Goal: Task Accomplishment & Management: Use online tool/utility

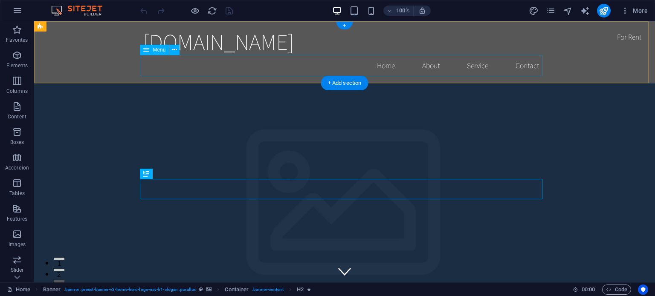
click at [385, 70] on nav "Home About Service Contact" at bounding box center [344, 65] width 402 height 21
click at [385, 65] on nav "Home About Service Contact" at bounding box center [344, 65] width 402 height 21
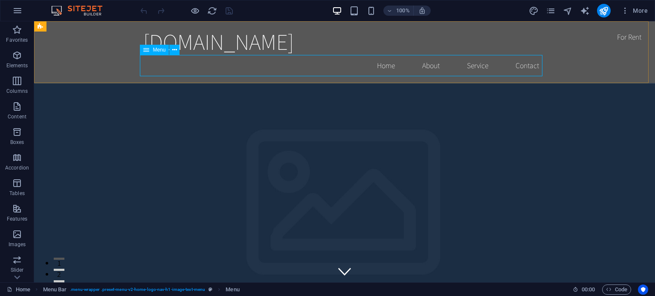
click at [156, 54] on div "Menu" at bounding box center [154, 50] width 29 height 10
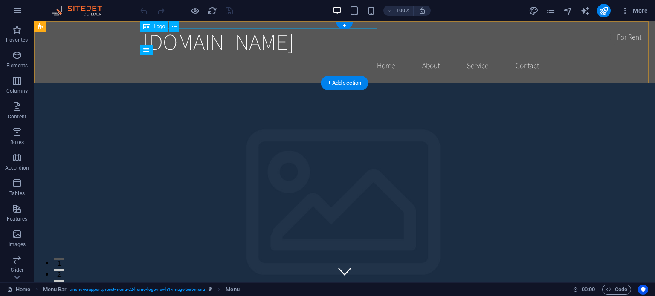
click at [227, 40] on div "[DOMAIN_NAME]" at bounding box center [344, 41] width 402 height 27
click at [157, 27] on span "Logo" at bounding box center [159, 26] width 12 height 5
click at [176, 26] on icon at bounding box center [174, 26] width 5 height 9
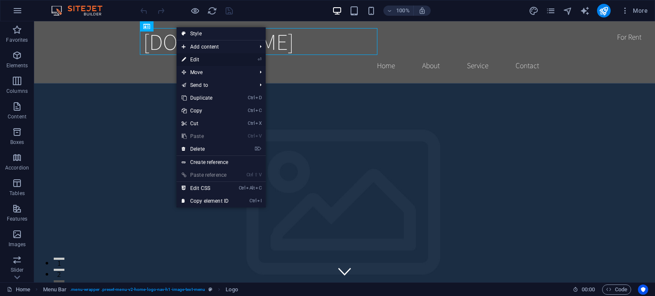
click at [193, 60] on link "⏎ Edit" at bounding box center [204, 59] width 57 height 13
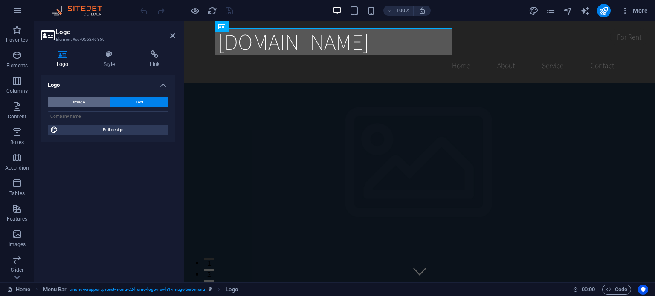
click at [70, 101] on button "Image" at bounding box center [79, 102] width 62 height 10
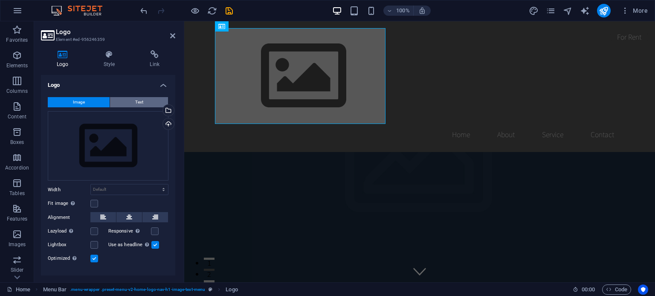
click at [147, 99] on button "Text" at bounding box center [139, 102] width 58 height 10
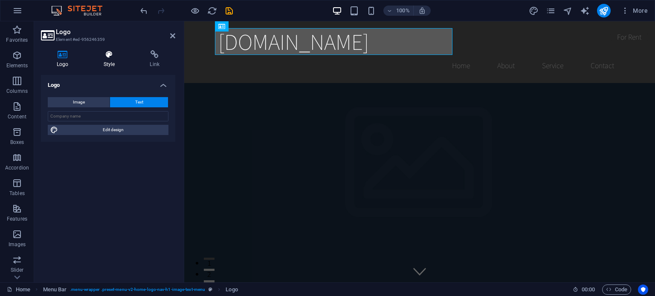
click at [110, 53] on icon at bounding box center [109, 54] width 43 height 9
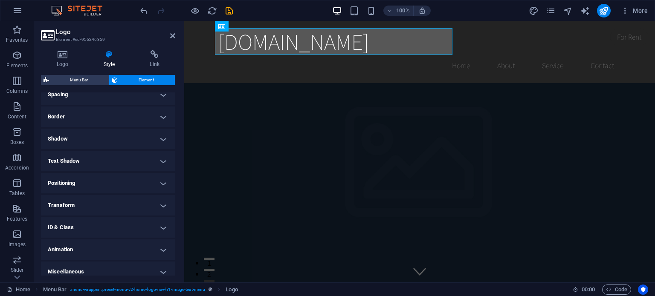
scroll to position [128, 0]
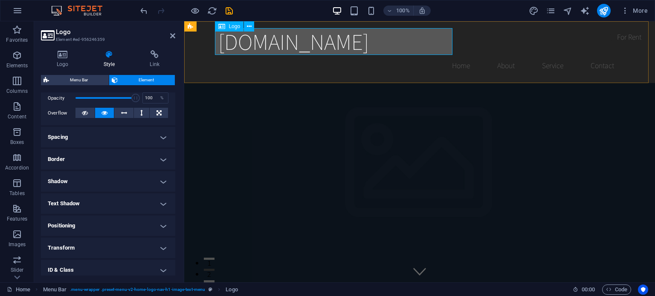
click at [427, 45] on div "[DOMAIN_NAME]" at bounding box center [419, 41] width 402 height 27
click at [408, 45] on div "[DOMAIN_NAME]" at bounding box center [419, 41] width 402 height 27
click at [65, 58] on icon at bounding box center [62, 54] width 43 height 9
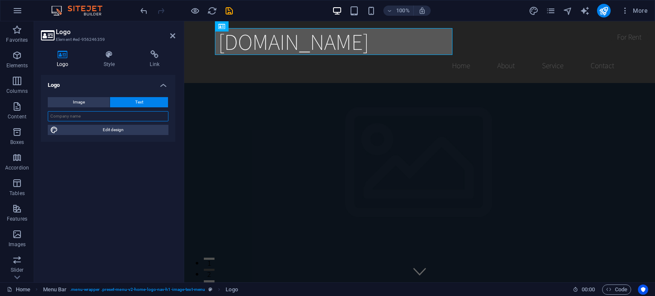
click at [89, 116] on input "text" at bounding box center [108, 116] width 121 height 10
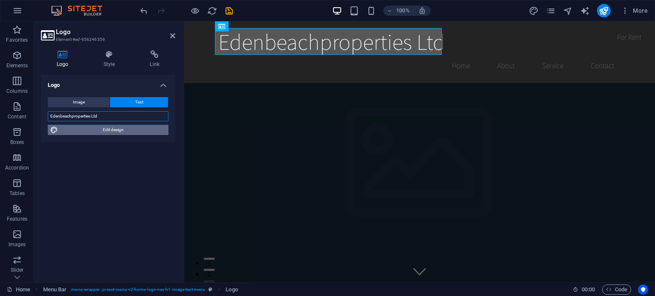
type input "Edenbeachproperties Ltd"
click at [133, 131] on span "Edit design" at bounding box center [113, 130] width 105 height 10
select select "rem"
select select "200"
select select "px"
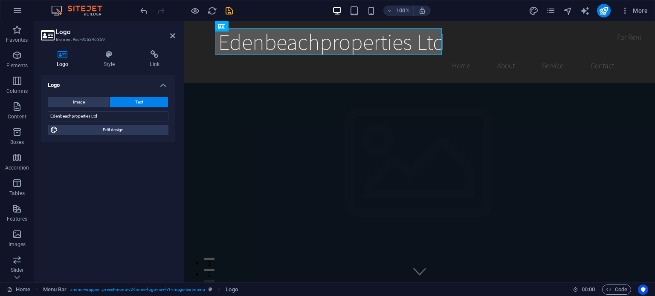
select select "rem"
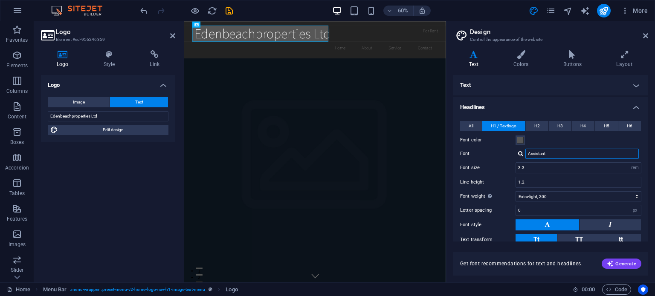
click at [580, 155] on input "Assistant" at bounding box center [581, 154] width 113 height 10
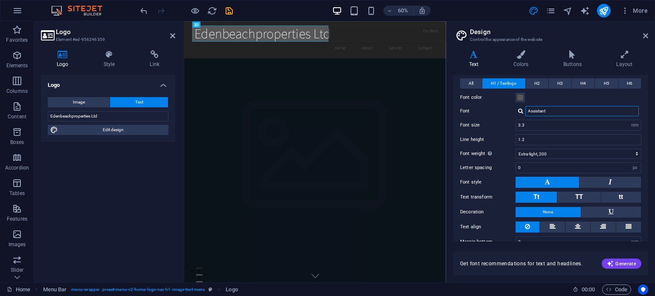
scroll to position [55, 0]
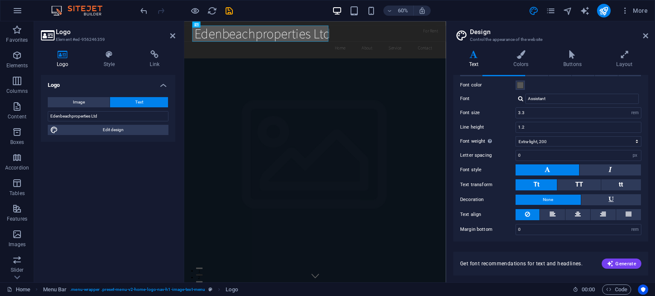
click at [554, 168] on button at bounding box center [547, 170] width 64 height 11
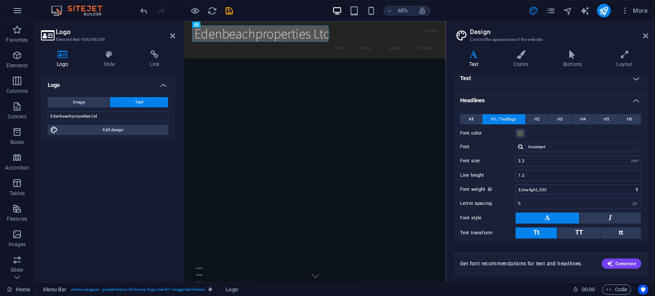
scroll to position [0, 0]
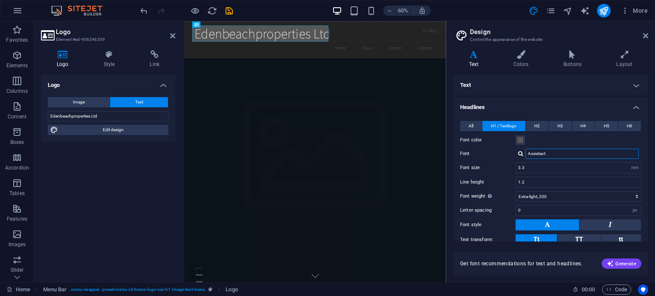
click at [564, 153] on input "Assistant" at bounding box center [581, 154] width 113 height 10
click at [518, 153] on div at bounding box center [520, 154] width 5 height 6
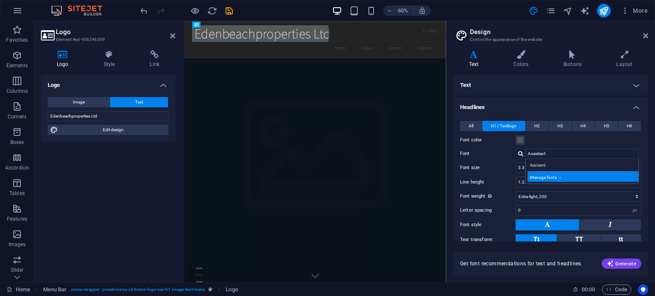
click at [554, 174] on div "Manage fonts →" at bounding box center [583, 176] width 113 height 11
select select "popularity"
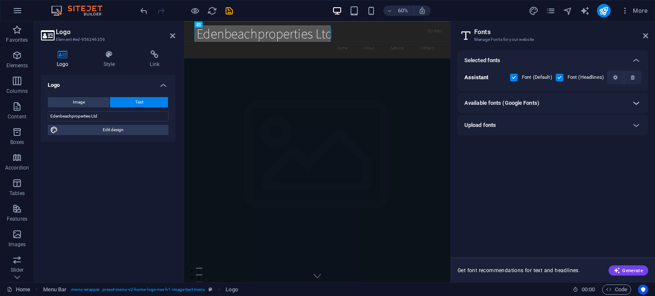
click at [634, 102] on icon at bounding box center [636, 103] width 10 height 10
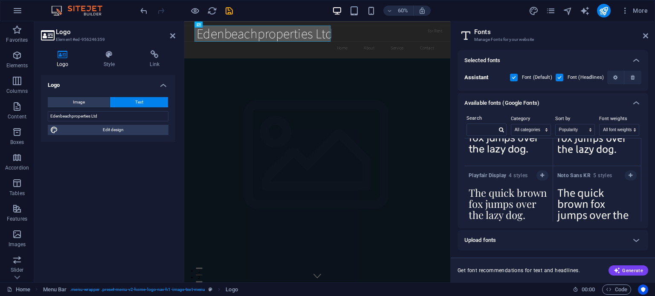
scroll to position [572, 0]
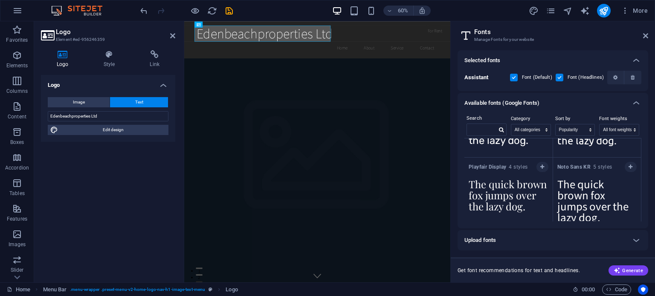
click at [511, 187] on textarea "The quick brown fox jumps over the lazy dog." at bounding box center [508, 197] width 88 height 47
click at [525, 213] on textarea "The quick brown fox jumps over the lazy dog." at bounding box center [508, 197] width 88 height 47
click at [541, 165] on icon "button" at bounding box center [542, 167] width 4 height 5
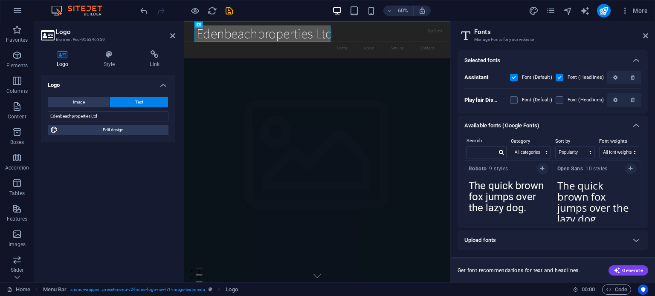
scroll to position [0, 0]
click at [634, 271] on span "Generate" at bounding box center [627, 270] width 29 height 7
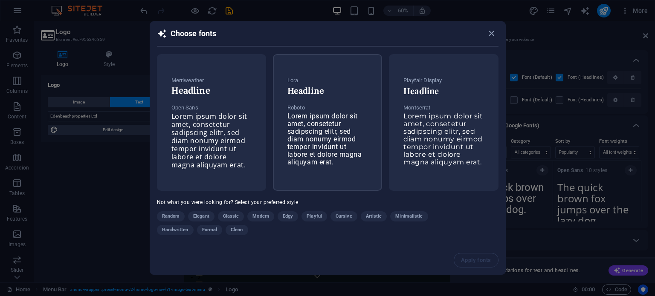
click at [311, 93] on h6 "Headline" at bounding box center [327, 91] width 80 height 10
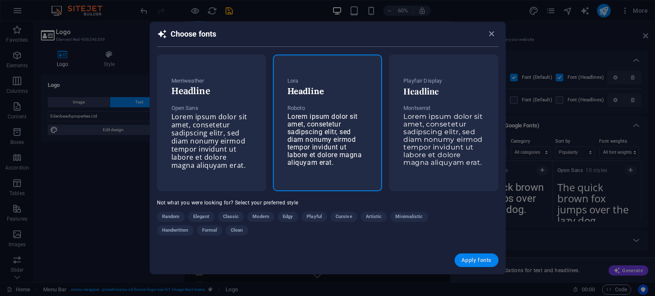
drag, startPoint x: 491, startPoint y: 263, endPoint x: 411, endPoint y: 197, distance: 104.1
click at [491, 263] on button "Apply fonts" at bounding box center [475, 261] width 43 height 14
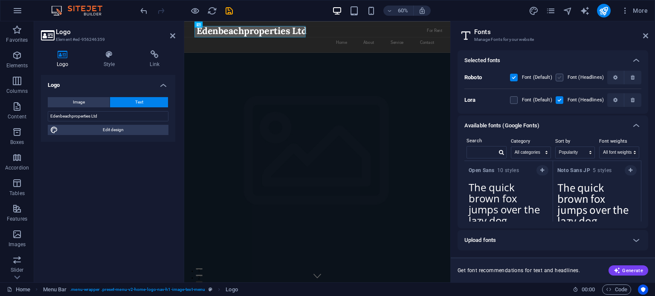
click at [562, 79] on label at bounding box center [559, 78] width 8 height 8
click at [0, 0] on input "checkbox" at bounding box center [0, 0] width 0 height 0
click at [562, 79] on label at bounding box center [559, 78] width 8 height 8
click at [0, 0] on input "checkbox" at bounding box center [0, 0] width 0 height 0
click at [559, 80] on label at bounding box center [559, 78] width 8 height 8
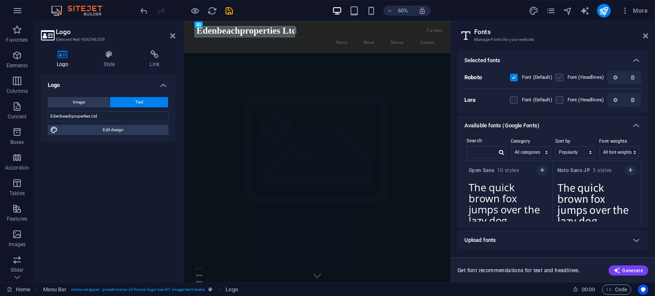
click at [0, 0] on input "checkbox" at bounding box center [0, 0] width 0 height 0
click at [559, 80] on label at bounding box center [559, 78] width 8 height 8
click at [0, 0] on input "checkbox" at bounding box center [0, 0] width 0 height 0
drag, startPoint x: 454, startPoint y: 33, endPoint x: 645, endPoint y: 37, distance: 191.9
click at [645, 37] on icon at bounding box center [645, 35] width 5 height 7
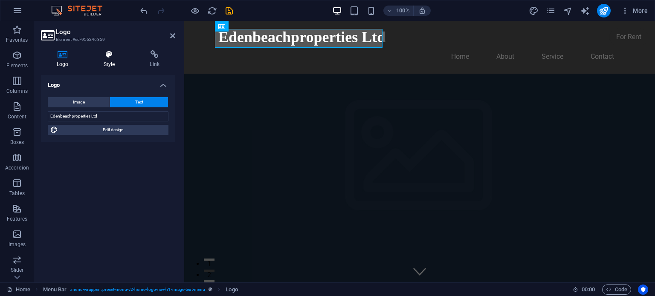
click at [106, 57] on icon at bounding box center [109, 54] width 43 height 9
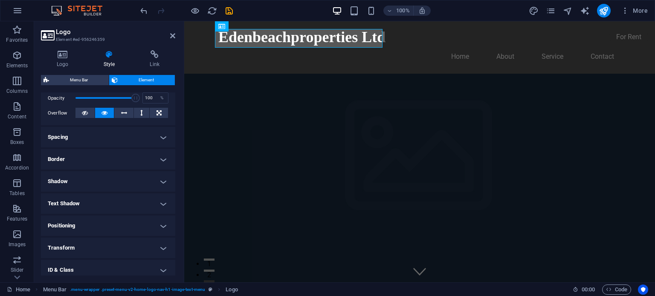
click at [162, 182] on h4 "Shadow" at bounding box center [108, 181] width 134 height 20
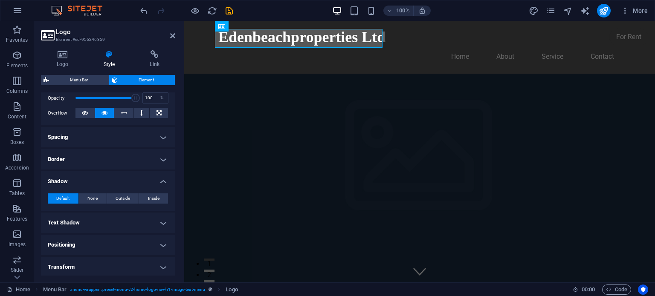
click at [160, 221] on h4 "Text Shadow" at bounding box center [108, 223] width 134 height 20
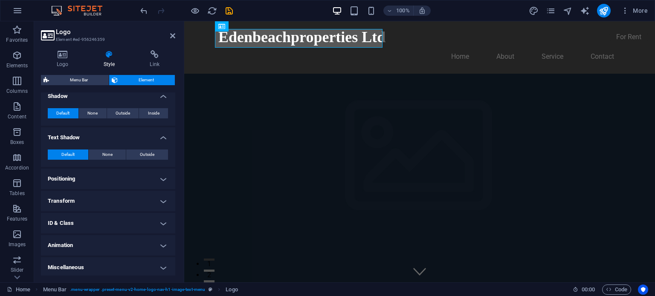
scroll to position [215, 0]
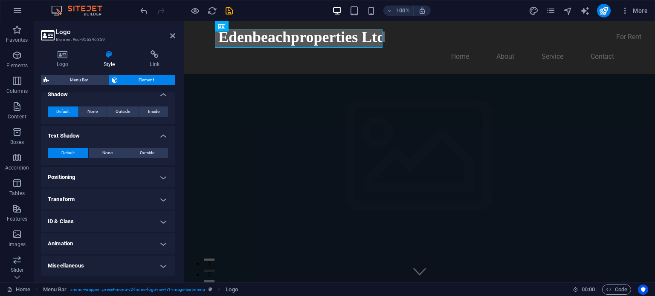
click at [160, 266] on h4 "Miscellaneous" at bounding box center [108, 266] width 134 height 20
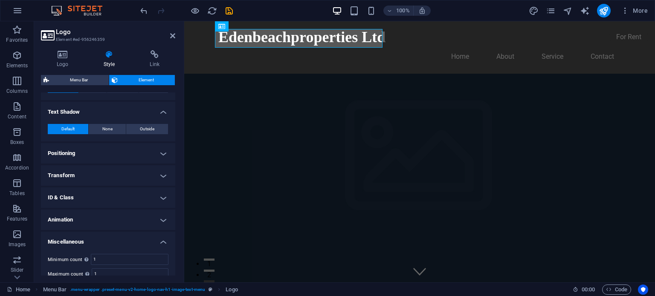
scroll to position [225, 0]
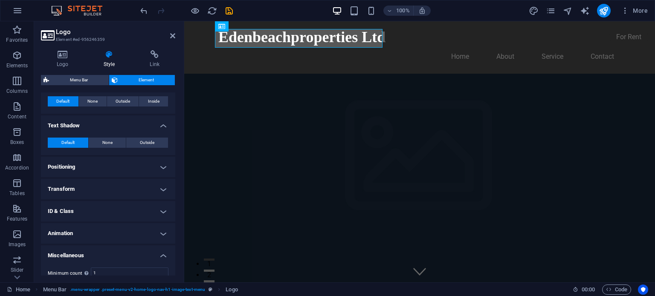
click at [163, 167] on h4 "Positioning" at bounding box center [108, 167] width 134 height 20
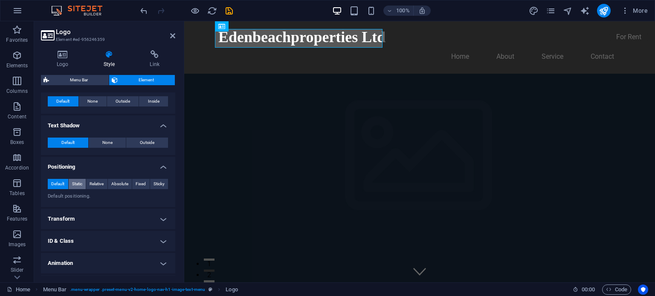
click at [78, 184] on span "Static" at bounding box center [77, 184] width 10 height 10
click at [50, 184] on button "Default" at bounding box center [58, 184] width 20 height 10
click at [123, 185] on span "Absolute" at bounding box center [119, 184] width 17 height 10
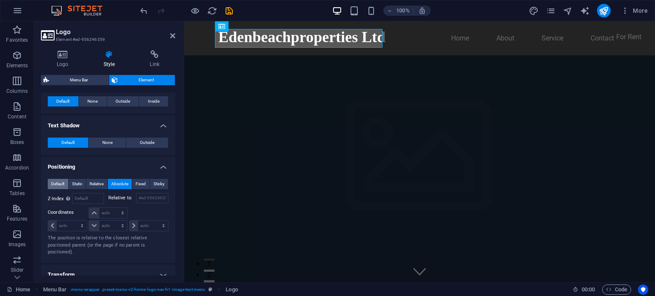
click at [61, 182] on span "Default" at bounding box center [57, 184] width 13 height 10
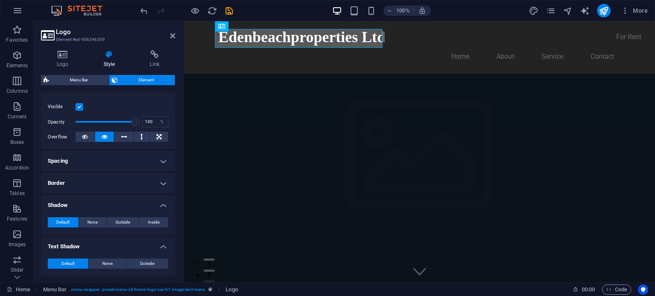
scroll to position [97, 0]
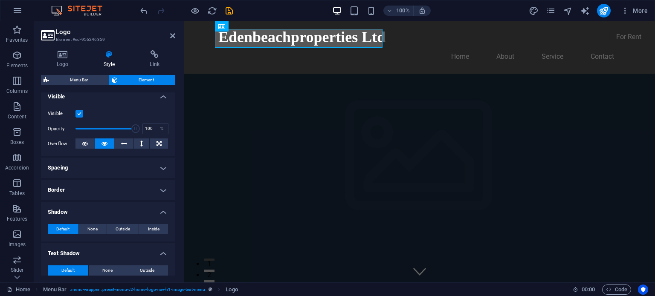
click at [162, 168] on h4 "Spacing" at bounding box center [108, 168] width 134 height 20
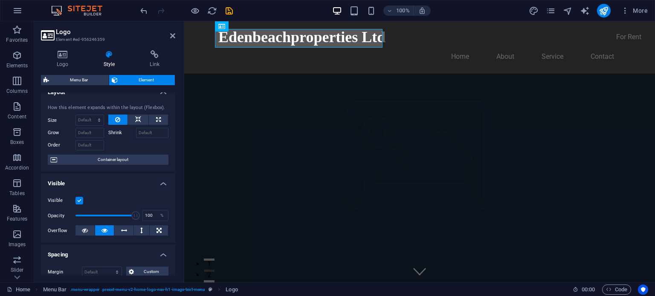
scroll to position [0, 0]
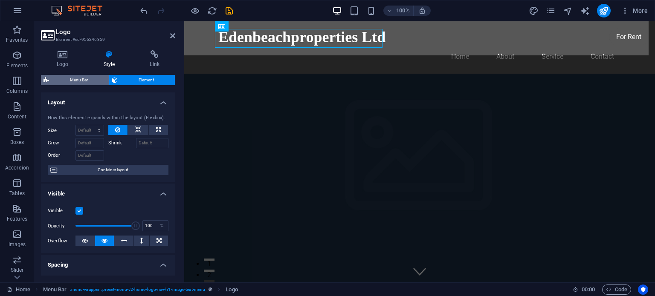
click at [65, 80] on span "Menu Bar" at bounding box center [79, 80] width 55 height 10
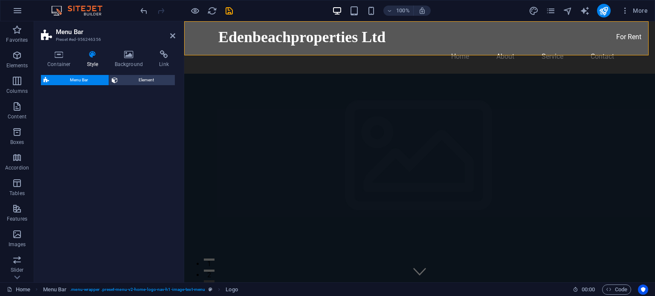
select select "rem"
select select "preset-menu-v2-home-logo-nav-h1-image-text-menu"
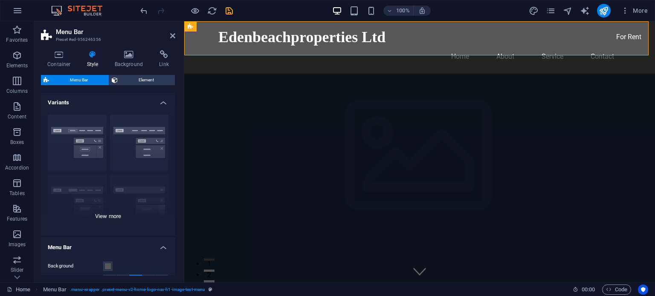
click at [110, 216] on div "Border Centered Default Fixed Loki Trigger Wide XXL" at bounding box center [108, 172] width 134 height 128
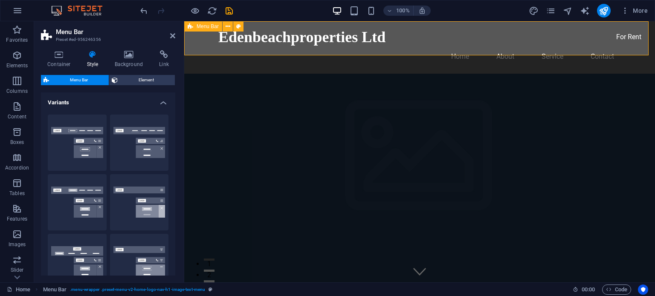
click at [208, 26] on span "Menu Bar" at bounding box center [208, 26] width 22 height 5
click at [228, 29] on icon at bounding box center [228, 26] width 5 height 9
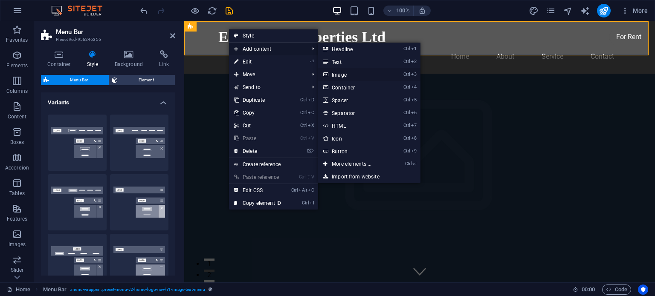
click at [345, 74] on link "Ctrl 3 Image" at bounding box center [353, 74] width 70 height 13
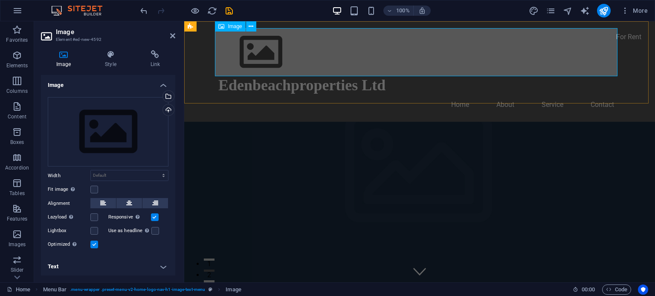
click at [316, 62] on figure at bounding box center [419, 52] width 402 height 48
click at [166, 111] on div "Upload" at bounding box center [167, 110] width 13 height 13
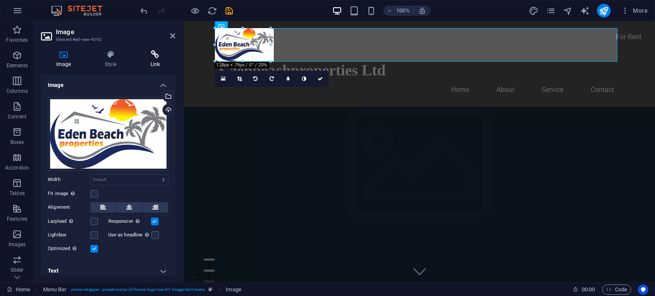
drag, startPoint x: 618, startPoint y: 269, endPoint x: 171, endPoint y: 63, distance: 491.7
type input "130"
select select "px"
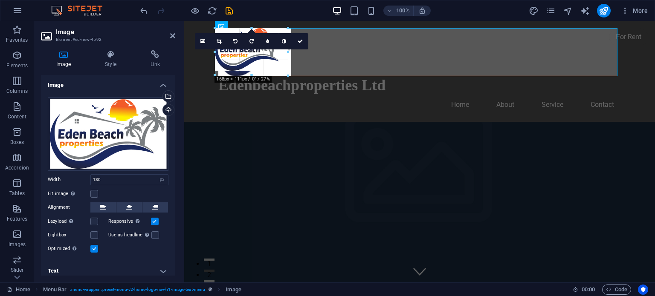
drag, startPoint x: 272, startPoint y: 62, endPoint x: 289, endPoint y: 78, distance: 23.5
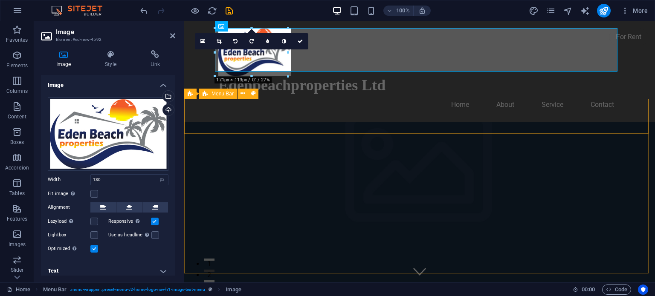
type input "171"
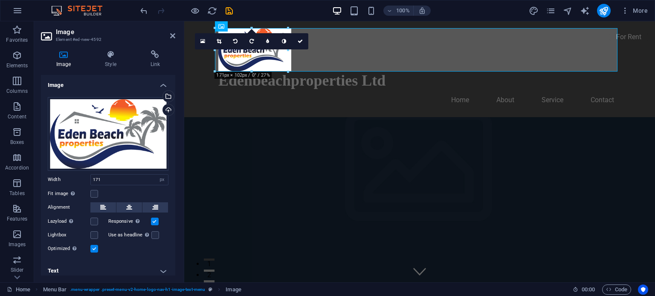
drag, startPoint x: 442, startPoint y: 75, endPoint x: 353, endPoint y: 47, distance: 93.4
click at [353, 47] on figure at bounding box center [419, 49] width 402 height 43
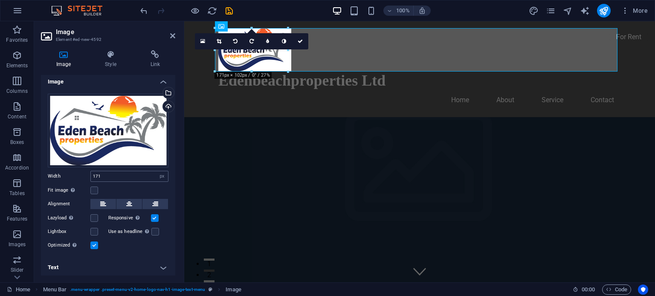
scroll to position [4, 0]
click at [92, 229] on label at bounding box center [94, 232] width 8 height 8
click at [0, 0] on input "Lightbox" at bounding box center [0, 0] width 0 height 0
click at [92, 229] on label at bounding box center [94, 232] width 8 height 8
click at [0, 0] on input "Lightbox" at bounding box center [0, 0] width 0 height 0
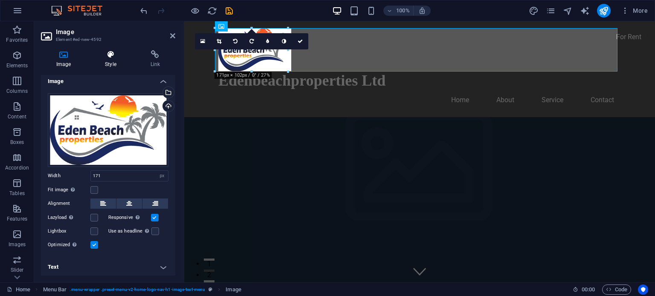
click at [112, 61] on h4 "Style" at bounding box center [112, 59] width 45 height 18
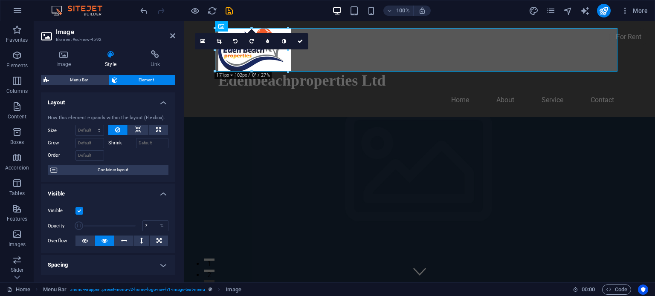
drag, startPoint x: 133, startPoint y: 226, endPoint x: 79, endPoint y: 221, distance: 53.5
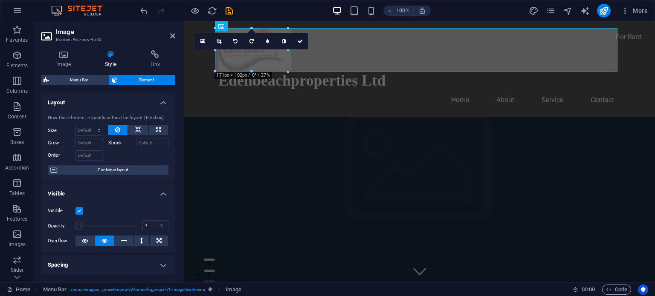
click at [79, 222] on span at bounding box center [79, 226] width 9 height 9
drag, startPoint x: 80, startPoint y: 226, endPoint x: 94, endPoint y: 226, distance: 14.5
click at [94, 226] on span at bounding box center [95, 226] width 9 height 9
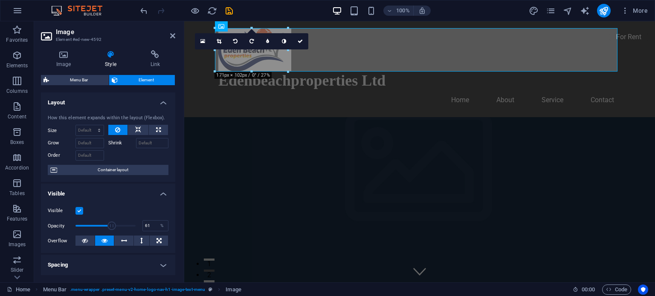
drag, startPoint x: 92, startPoint y: 224, endPoint x: 111, endPoint y: 224, distance: 19.2
click at [111, 224] on span at bounding box center [111, 226] width 9 height 9
drag, startPoint x: 113, startPoint y: 225, endPoint x: 93, endPoint y: 225, distance: 19.6
click at [93, 225] on span at bounding box center [94, 226] width 9 height 9
drag, startPoint x: 100, startPoint y: 225, endPoint x: 104, endPoint y: 223, distance: 4.8
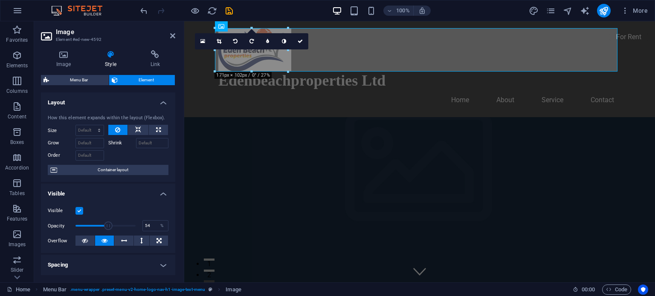
click at [106, 225] on span at bounding box center [108, 226] width 9 height 9
type input "53"
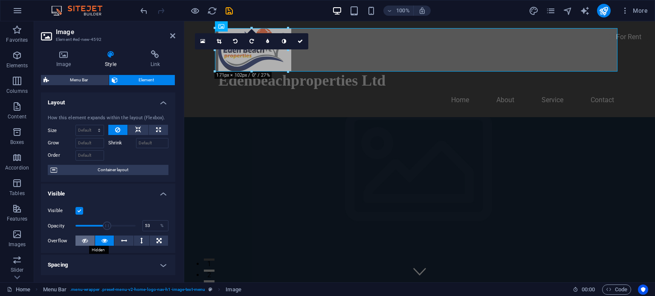
click at [87, 241] on icon at bounding box center [85, 241] width 6 height 10
